Goal: Check status: Check status

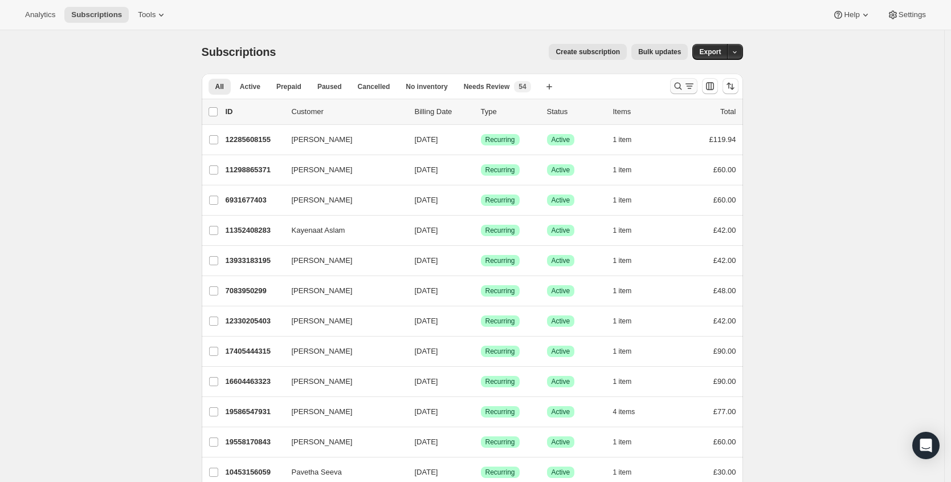
click at [679, 82] on icon "Search and filter results" at bounding box center [677, 85] width 11 height 11
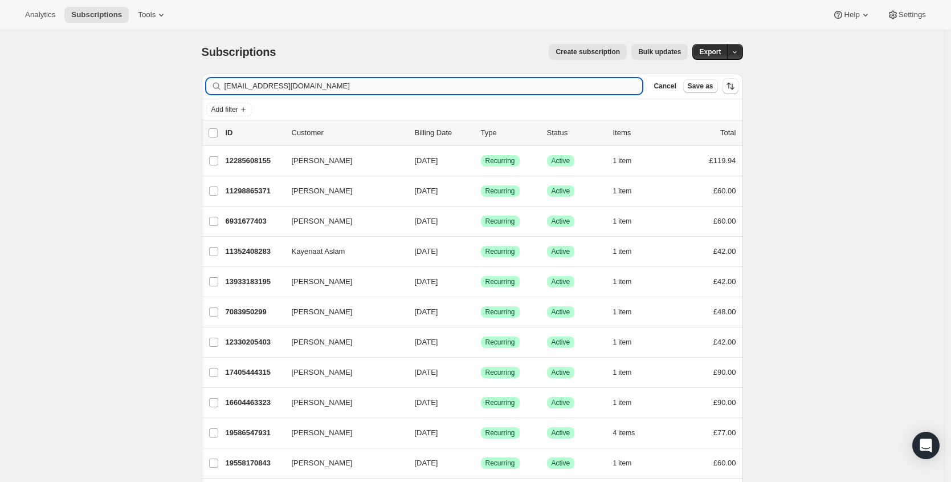
type input "[EMAIL_ADDRESS][DOMAIN_NAME]"
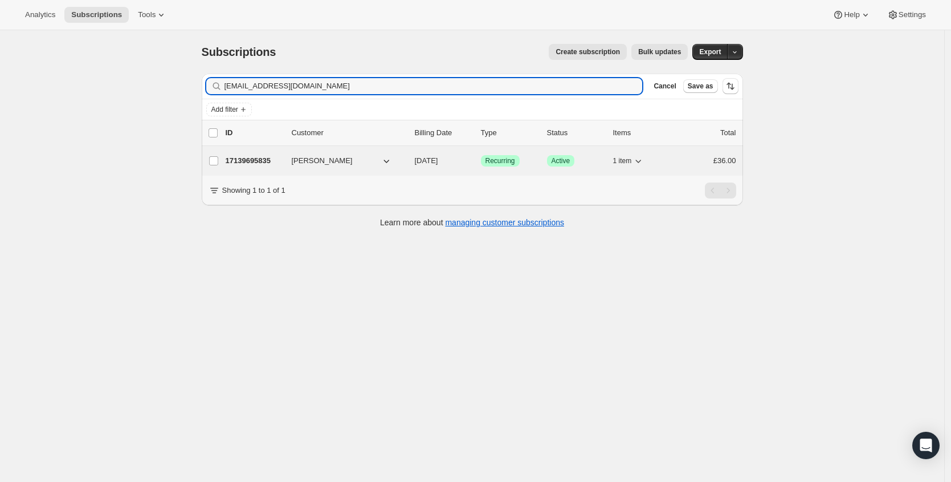
click at [244, 158] on p "17139695835" at bounding box center [254, 160] width 57 height 11
